Goal: Transaction & Acquisition: Purchase product/service

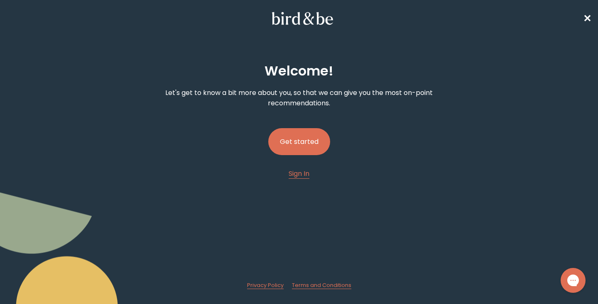
click at [303, 149] on button "Get started" at bounding box center [299, 141] width 62 height 27
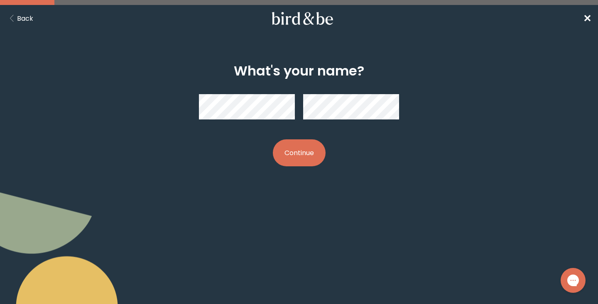
click at [17, 27] on nav "Back ✕" at bounding box center [299, 18] width 598 height 27
click at [20, 20] on button "Back" at bounding box center [20, 18] width 27 height 10
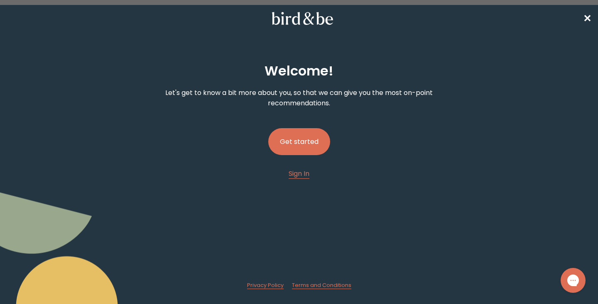
click at [582, 17] on nav "✕" at bounding box center [299, 18] width 598 height 27
click at [591, 20] on span "✕" at bounding box center [587, 19] width 8 height 14
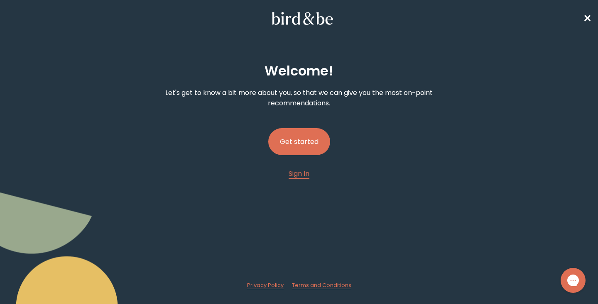
click at [303, 140] on button "Get started" at bounding box center [299, 141] width 62 height 27
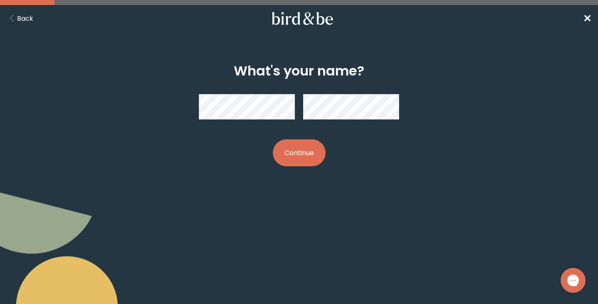
click at [302, 165] on button "Continue" at bounding box center [299, 152] width 53 height 27
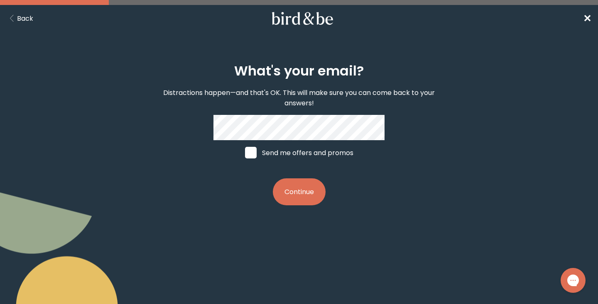
click at [299, 192] on button "Continue" at bounding box center [299, 191] width 53 height 27
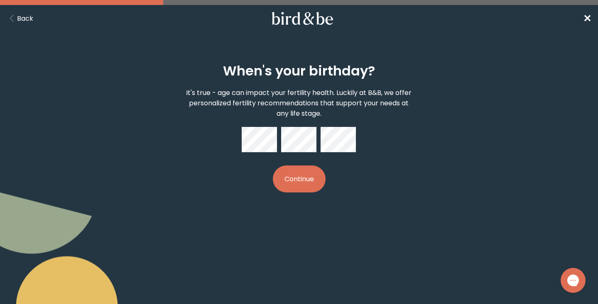
click at [312, 174] on button "Continue" at bounding box center [299, 179] width 53 height 27
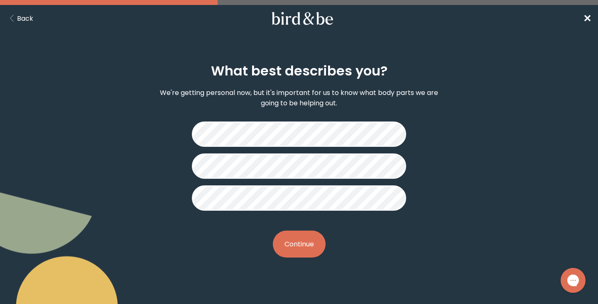
click at [302, 242] on button "Continue" at bounding box center [299, 244] width 53 height 27
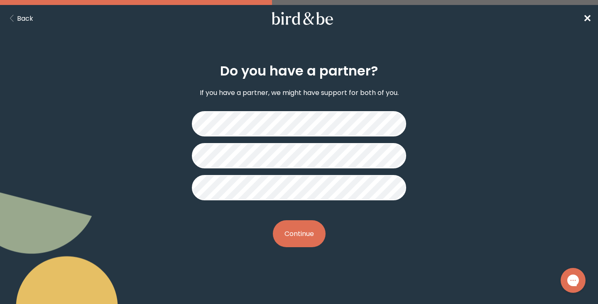
click at [304, 235] on button "Continue" at bounding box center [299, 233] width 53 height 27
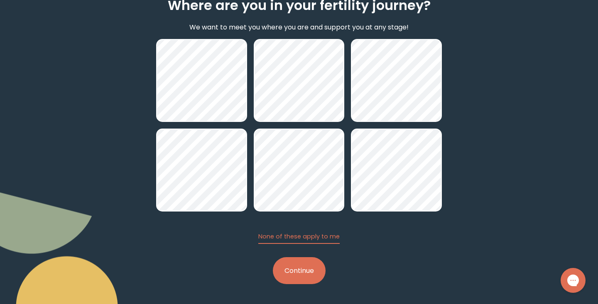
scroll to position [66, 0]
click at [297, 275] on button "Continue" at bounding box center [299, 270] width 53 height 27
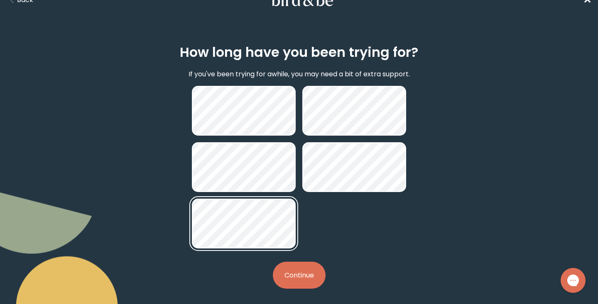
scroll to position [23, 0]
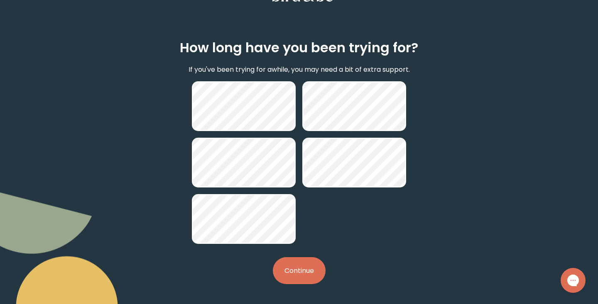
click at [302, 277] on button "Continue" at bounding box center [299, 270] width 53 height 27
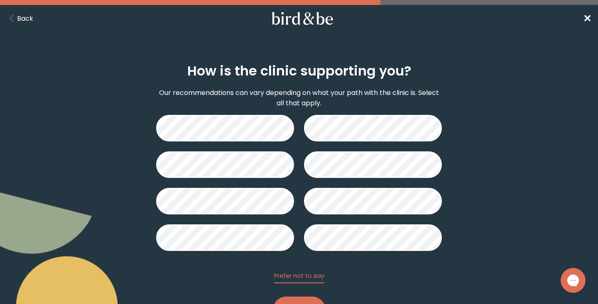
click at [27, 18] on button "Back" at bounding box center [20, 18] width 27 height 10
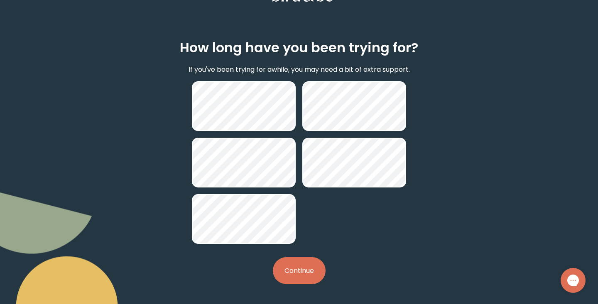
scroll to position [66, 0]
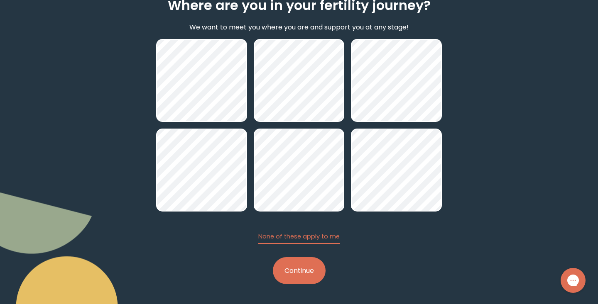
click at [305, 266] on button "Continue" at bounding box center [299, 270] width 53 height 27
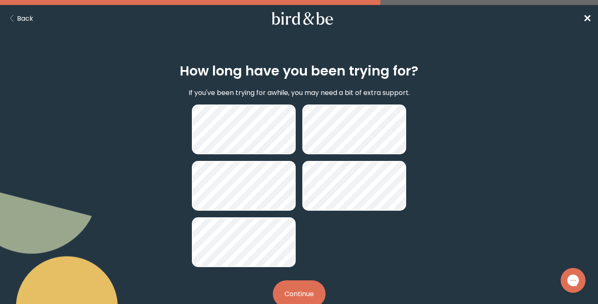
click at [311, 294] on button "Continue" at bounding box center [299, 293] width 53 height 27
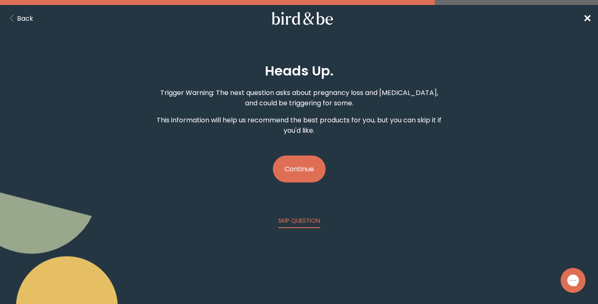
click at [300, 173] on button "Continue" at bounding box center [299, 169] width 53 height 27
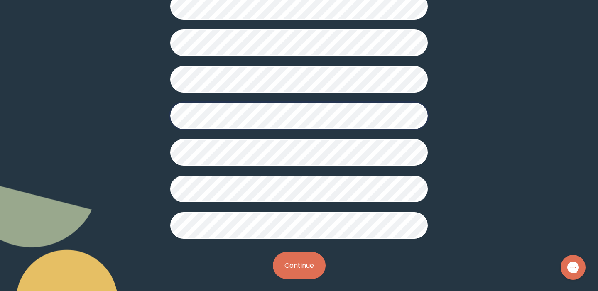
scroll to position [224, 0]
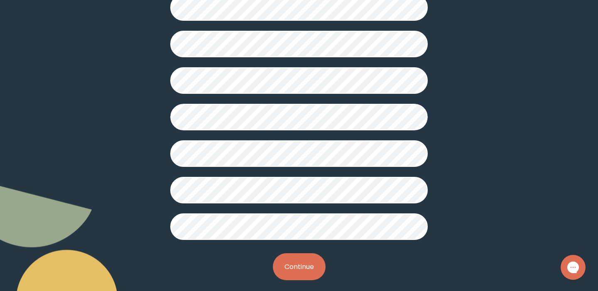
click at [302, 270] on button "Continue" at bounding box center [299, 266] width 53 height 27
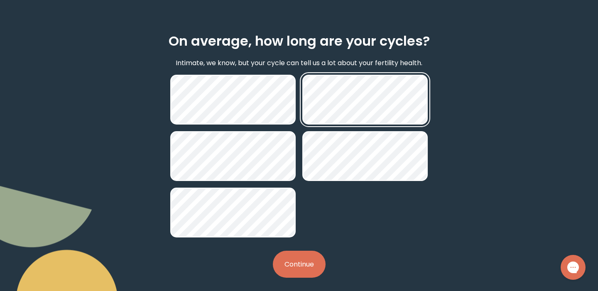
scroll to position [30, 0]
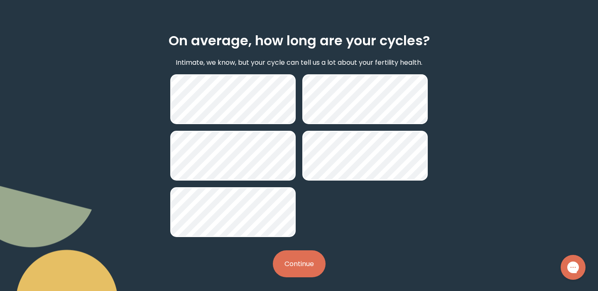
click at [308, 265] on button "Continue" at bounding box center [299, 263] width 53 height 27
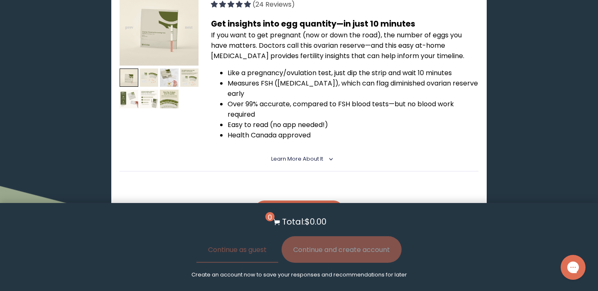
scroll to position [1291, 0]
click at [382, 147] on details "Learn More About it < What makes it special Follicle-stimulating hormone (FSH) …" at bounding box center [299, 159] width 359 height 24
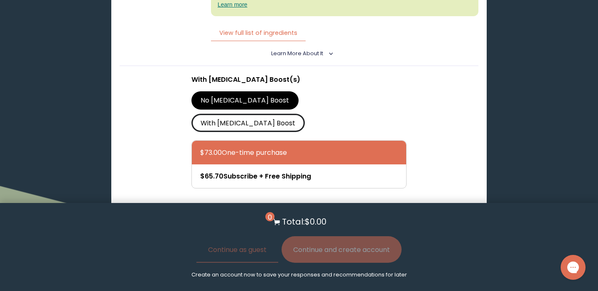
scroll to position [2347, 0]
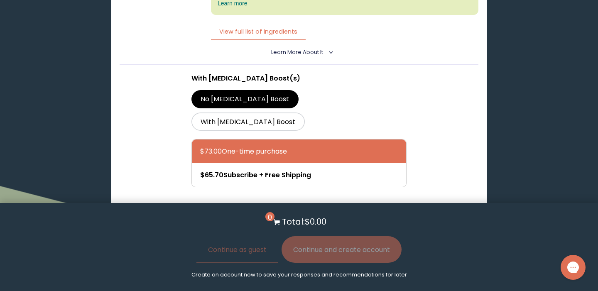
click at [297, 208] on button "Add to Cart - $73.00" at bounding box center [299, 217] width 88 height 19
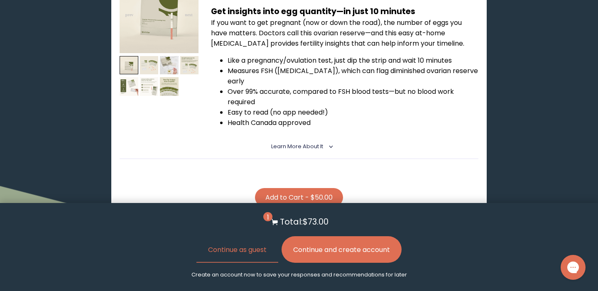
scroll to position [1299, 0]
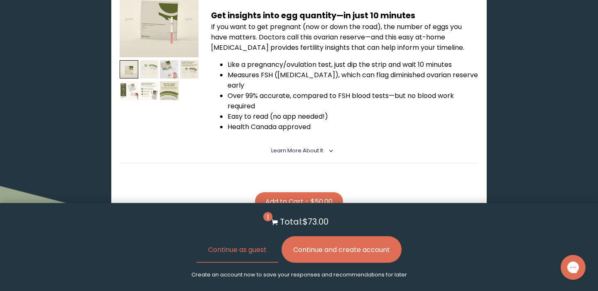
click at [140, 60] on img at bounding box center [149, 69] width 19 height 19
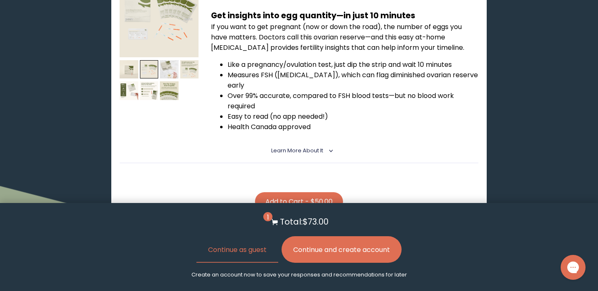
click at [166, 60] on img at bounding box center [169, 69] width 19 height 19
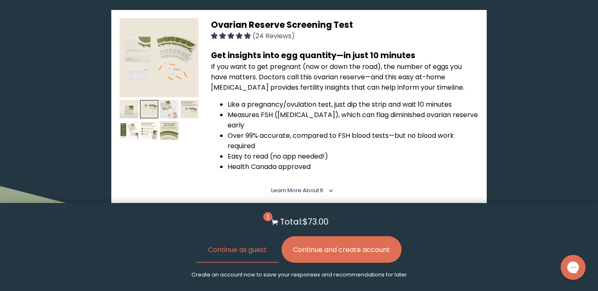
scroll to position [1254, 0]
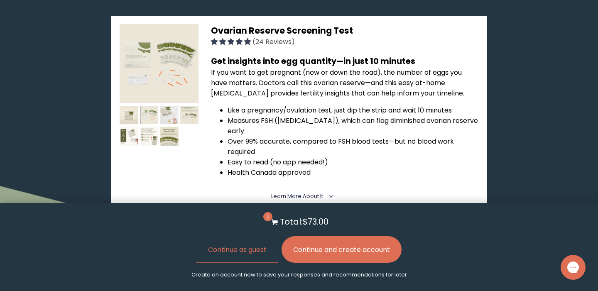
click at [168, 106] on img at bounding box center [169, 115] width 19 height 19
click at [187, 106] on img at bounding box center [189, 115] width 19 height 19
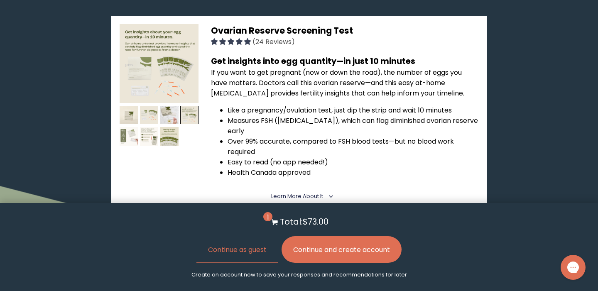
click at [121, 127] on img at bounding box center [129, 136] width 19 height 19
click at [130, 127] on img at bounding box center [129, 136] width 19 height 19
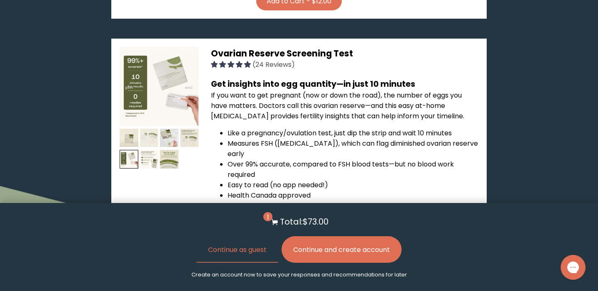
scroll to position [1233, 0]
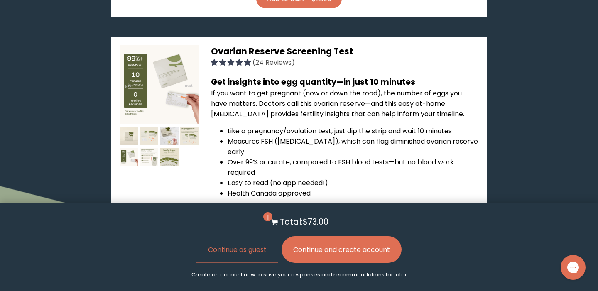
click at [148, 148] on img at bounding box center [149, 157] width 19 height 19
click at [153, 148] on img at bounding box center [149, 157] width 19 height 19
click at [168, 134] on div at bounding box center [159, 125] width 79 height 160
click at [372, 236] on button "Continue and create account" at bounding box center [341, 249] width 120 height 27
